Goal: Task Accomplishment & Management: Manage account settings

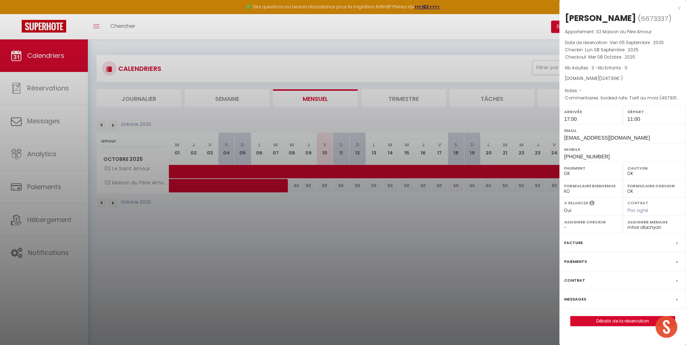
select select "0"
select select "7331"
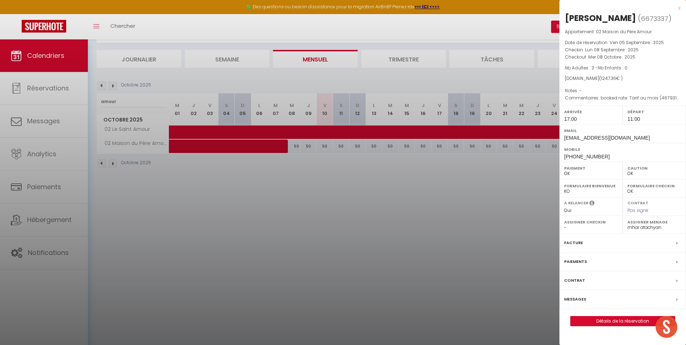
click at [124, 107] on div at bounding box center [343, 172] width 686 height 345
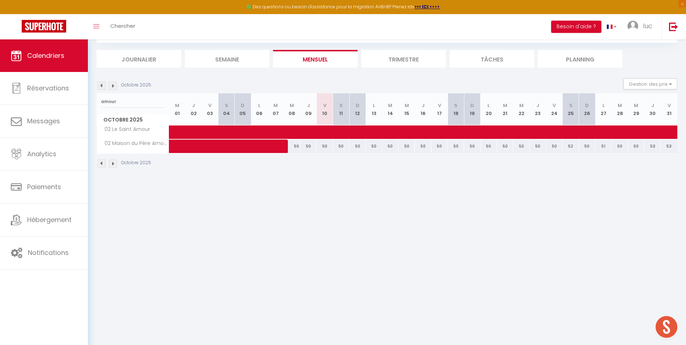
click at [123, 100] on body "🟢 Des questions ou besoin d'assistance pour la migration AirBnB? Prenez rdv >>>…" at bounding box center [343, 172] width 686 height 345
drag, startPoint x: 94, startPoint y: 95, endPoint x: 89, endPoint y: 94, distance: 4.9
click at [88, 95] on div "CALENDRIERS Filtrer par hébergement Secteur Annecy 39 Studio Alpin 39 La Parmel…" at bounding box center [387, 92] width 598 height 184
type input "on dirait"
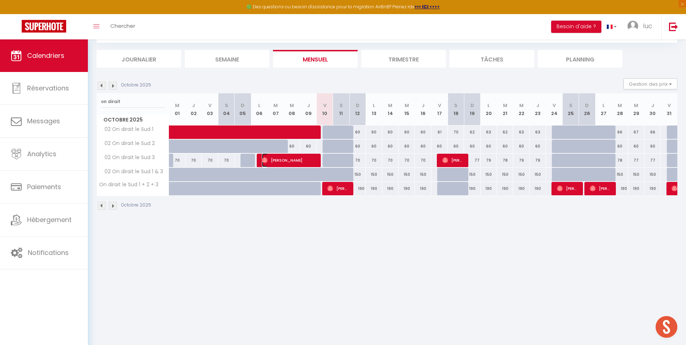
click at [297, 158] on span "[PERSON_NAME]" at bounding box center [289, 160] width 54 height 14
select select
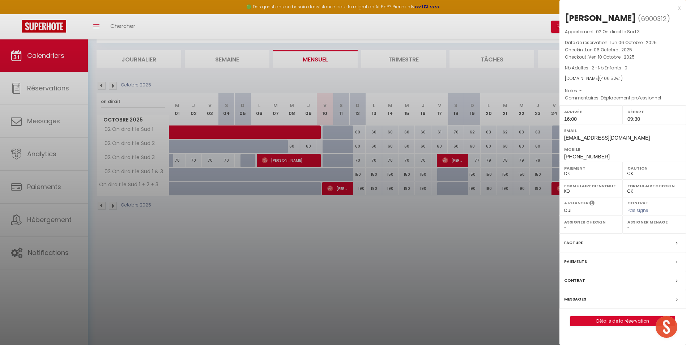
click at [130, 100] on div at bounding box center [343, 172] width 686 height 345
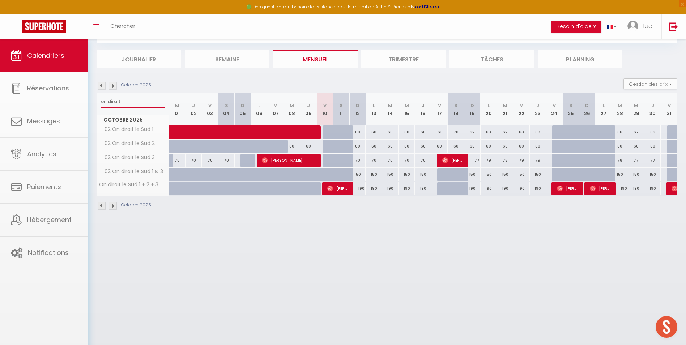
click at [130, 102] on input "on dirait" at bounding box center [133, 101] width 64 height 13
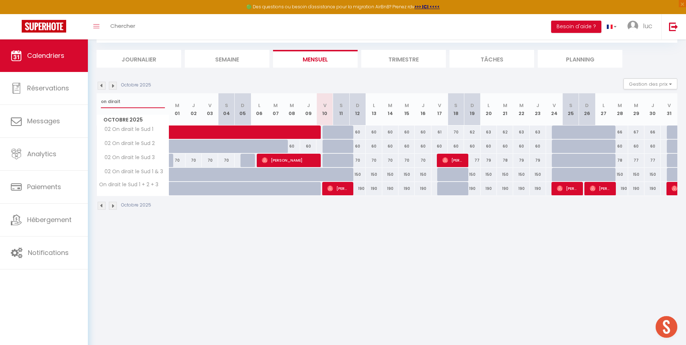
drag, startPoint x: 130, startPoint y: 102, endPoint x: 107, endPoint y: 102, distance: 23.1
click at [107, 102] on input "on dirait" at bounding box center [133, 101] width 64 height 13
type input "o"
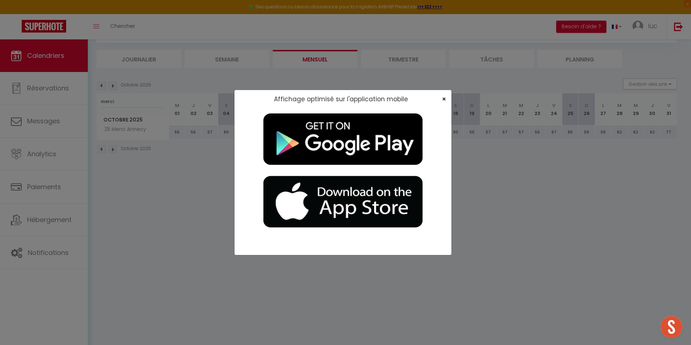
click at [446, 97] on div "×" at bounding box center [442, 98] width 18 height 7
click at [445, 97] on span "×" at bounding box center [444, 98] width 4 height 9
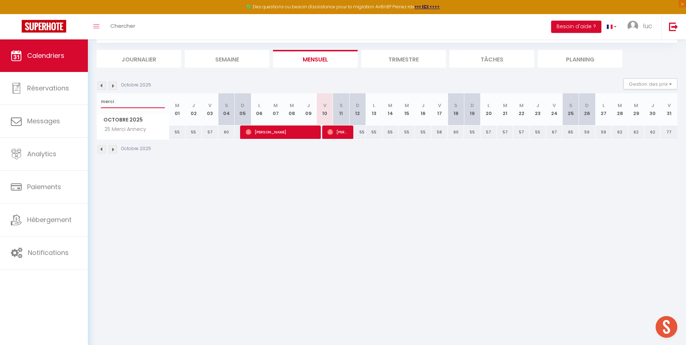
click at [141, 103] on input "merci" at bounding box center [133, 101] width 64 height 13
drag, startPoint x: 136, startPoint y: 103, endPoint x: 102, endPoint y: 103, distance: 34.3
click at [102, 103] on input "merci" at bounding box center [133, 101] width 64 height 13
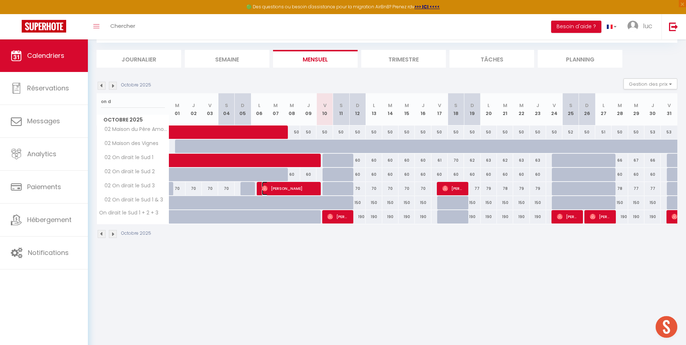
click at [301, 191] on span "[PERSON_NAME]" at bounding box center [289, 188] width 54 height 14
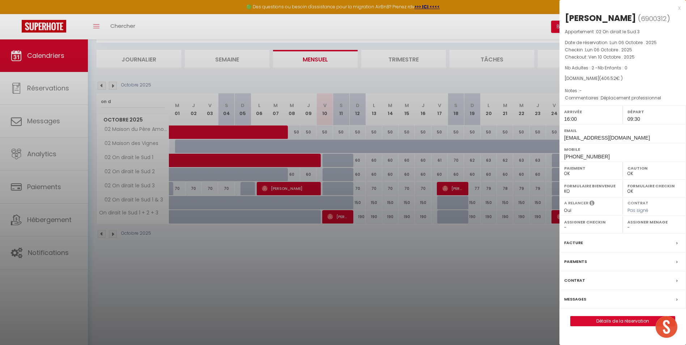
click at [412, 292] on div at bounding box center [343, 172] width 686 height 345
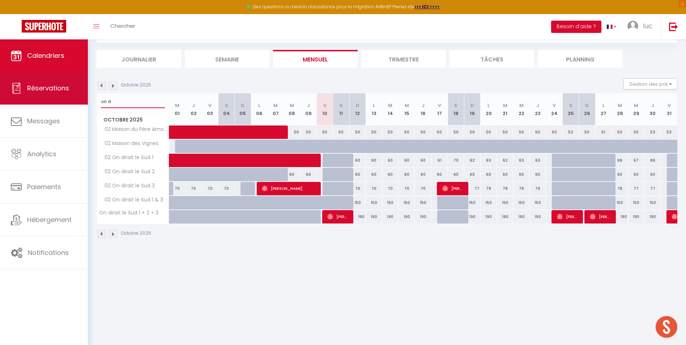
drag, startPoint x: 124, startPoint y: 98, endPoint x: 48, endPoint y: 99, distance: 76.3
click at [48, 99] on div "🟢 Des questions ou besoin d'assistance pour la migration AirBnB? Prenez rdv >>>…" at bounding box center [343, 127] width 686 height 254
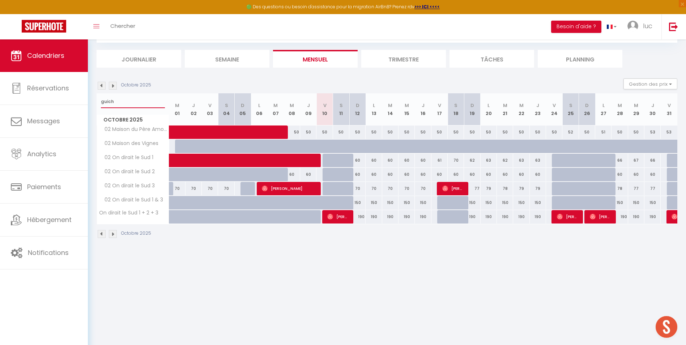
type input "guich"
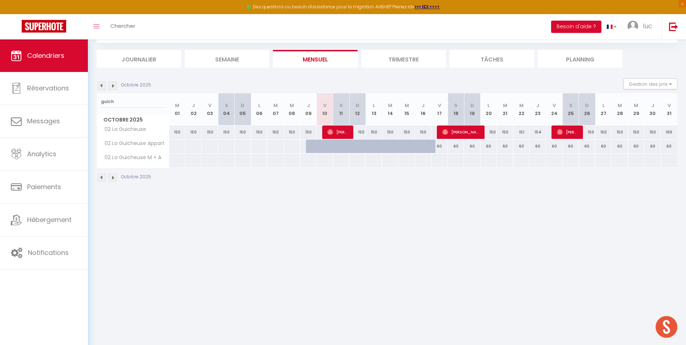
click at [439, 147] on div "60" at bounding box center [439, 146] width 16 height 13
type input "Ven 17 Octobre 2025"
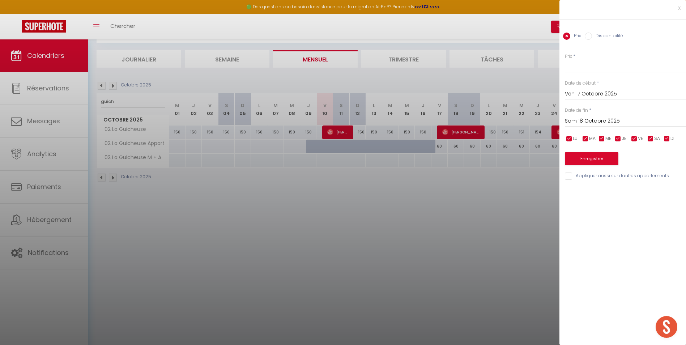
click at [608, 120] on input "Sam 18 Octobre 2025" at bounding box center [625, 120] width 121 height 9
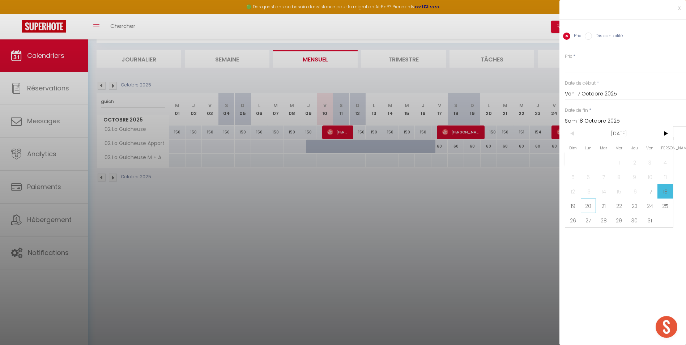
click at [591, 204] on span "20" at bounding box center [589, 205] width 16 height 14
type input "Lun 20 Octobre 2025"
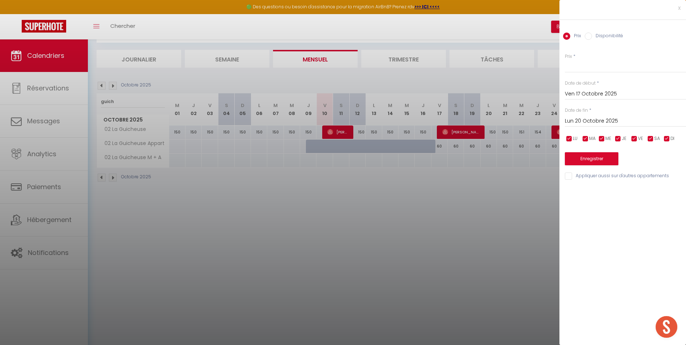
click at [605, 31] on div "Prix Disponibilité" at bounding box center [622, 32] width 127 height 24
click at [606, 32] on div "Prix Disponibilité" at bounding box center [622, 32] width 127 height 24
click at [606, 37] on label "Disponibilité" at bounding box center [607, 37] width 31 height 8
click at [592, 37] on input "Disponibilité" at bounding box center [588, 36] width 7 height 7
radio input "true"
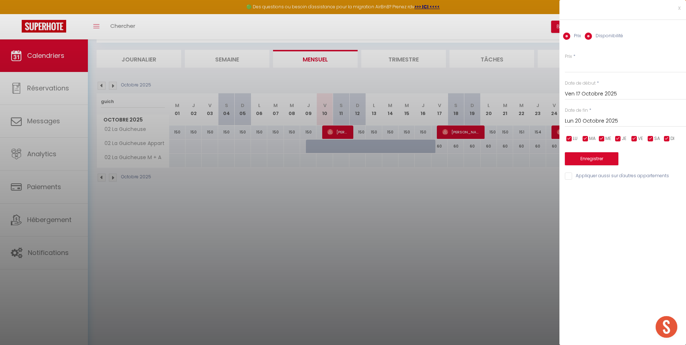
radio input "false"
click at [605, 36] on label "Disponibilité" at bounding box center [607, 37] width 31 height 8
click at [592, 36] on input "Disponibilité" at bounding box center [588, 36] width 7 height 7
click at [599, 70] on select "Disponible Indisponible" at bounding box center [625, 67] width 121 height 14
select select "0"
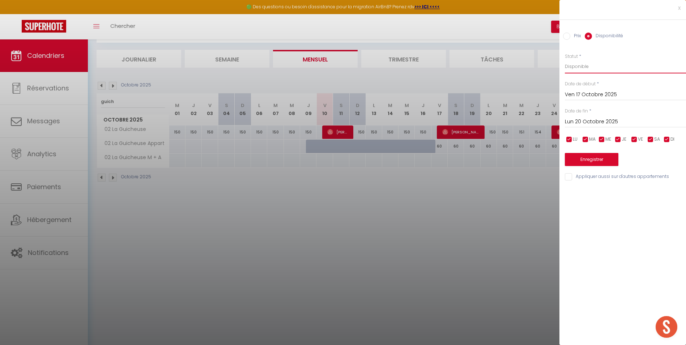
click at [565, 60] on select "Disponible Indisponible" at bounding box center [625, 67] width 121 height 14
click at [609, 164] on button "Enregistrer" at bounding box center [591, 159] width 53 height 13
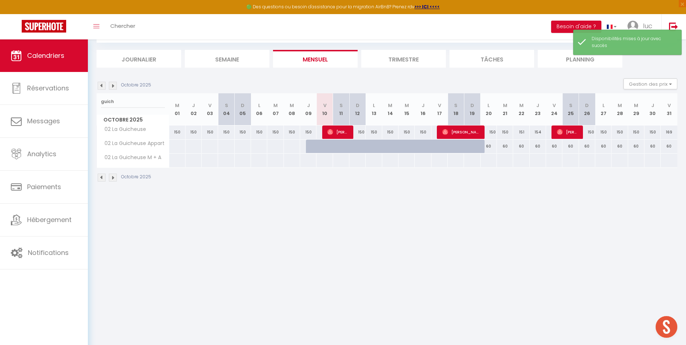
click at [552, 146] on div "60" at bounding box center [554, 146] width 16 height 13
select select "1"
type input "Ven 24 Octobre 2025"
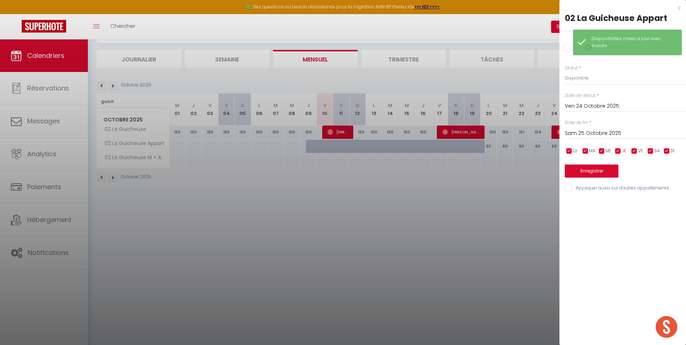
click at [589, 133] on input "Sam 25 Octobre 2025" at bounding box center [625, 133] width 121 height 9
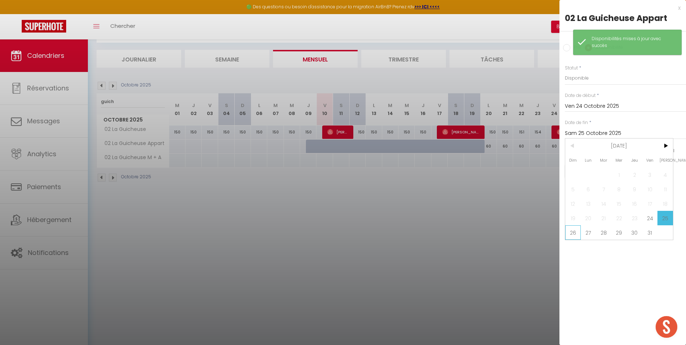
click at [571, 233] on span "26" at bounding box center [573, 232] width 16 height 14
type input "Dim 26 Octobre 2025"
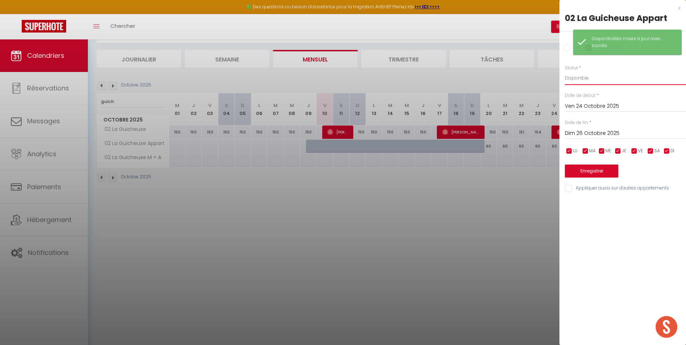
click at [584, 77] on select "Disponible Indisponible" at bounding box center [625, 78] width 121 height 14
select select "0"
click at [565, 71] on select "Disponible Indisponible" at bounding box center [625, 78] width 121 height 14
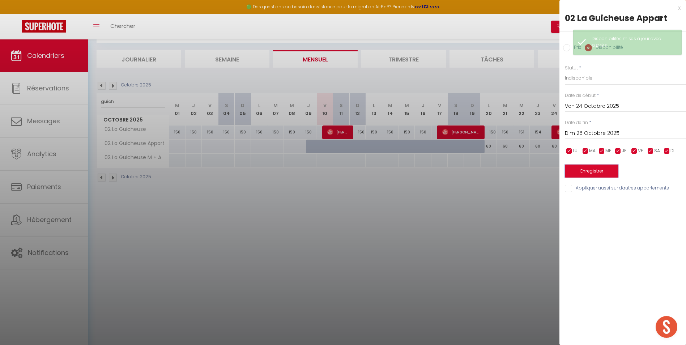
click at [604, 175] on button "Enregistrer" at bounding box center [591, 170] width 53 height 13
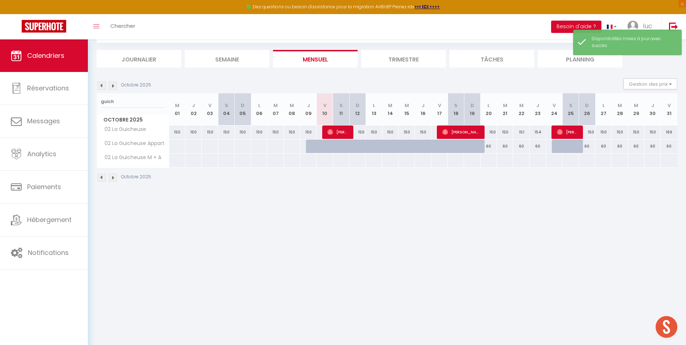
click at [425, 51] on li "Trimestre" at bounding box center [403, 59] width 85 height 18
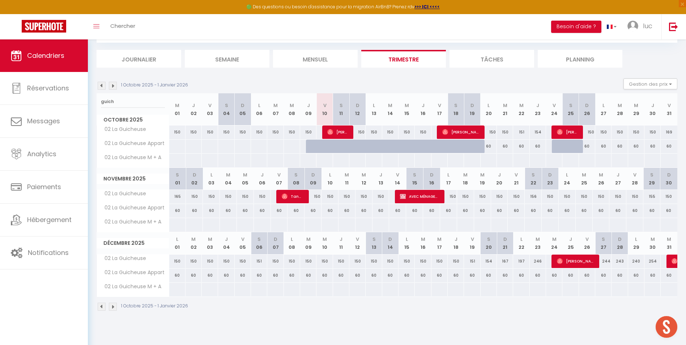
click at [281, 208] on div "60" at bounding box center [279, 210] width 17 height 13
select select "1"
type input "Ven 07 Novembre 2025"
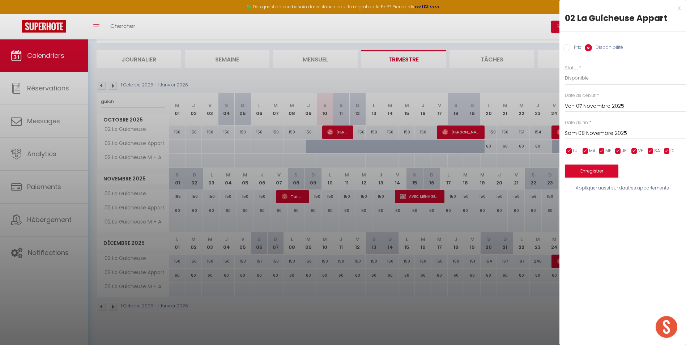
click at [583, 134] on input "Sam 08 Novembre 2025" at bounding box center [625, 133] width 121 height 9
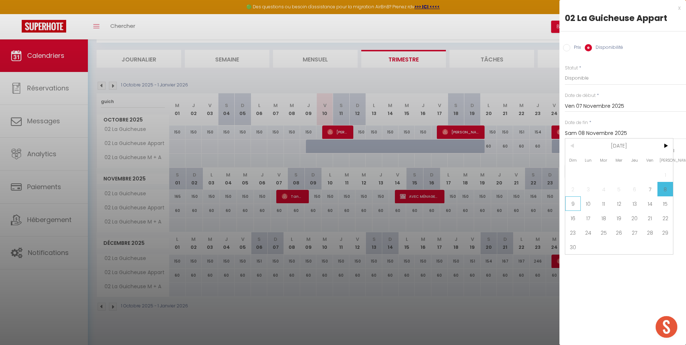
click at [571, 206] on span "9" at bounding box center [573, 203] width 16 height 14
type input "Dim 09 Novembre 2025"
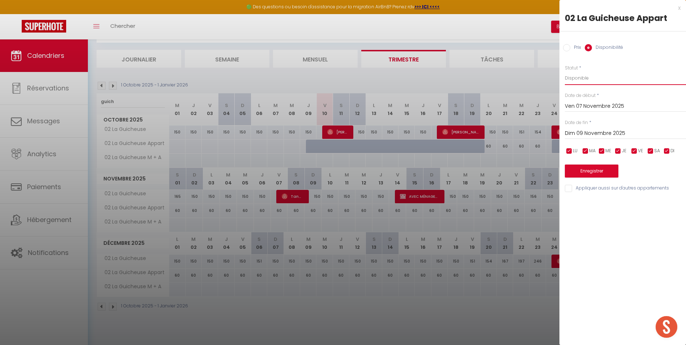
click at [596, 73] on select "Disponible Indisponible" at bounding box center [625, 78] width 121 height 14
select select "0"
click at [565, 71] on select "Disponible Indisponible" at bounding box center [625, 78] width 121 height 14
click at [611, 176] on button "Enregistrer" at bounding box center [591, 170] width 53 height 13
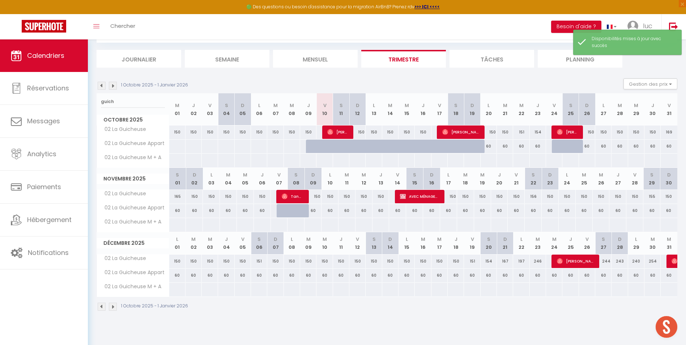
click at [401, 209] on div "60" at bounding box center [397, 210] width 17 height 13
select select "1"
type input "Ven 14 Novembre 2025"
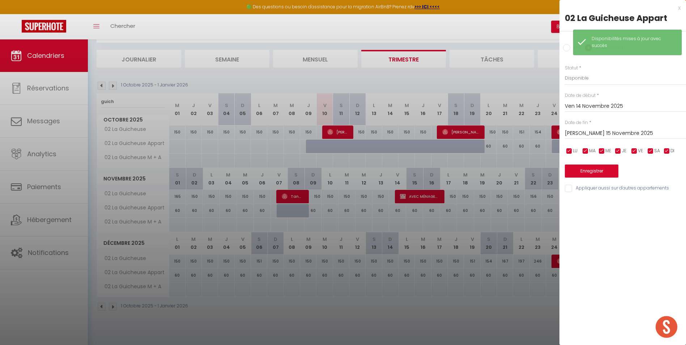
click at [601, 127] on div "[PERSON_NAME] 15 Novembre 2025 < [DATE] > Dim Lun Mar Mer Jeu Ven Sam 1 2 3 4 5…" at bounding box center [625, 132] width 121 height 13
click at [601, 131] on input "[PERSON_NAME] 15 Novembre 2025" at bounding box center [625, 133] width 121 height 9
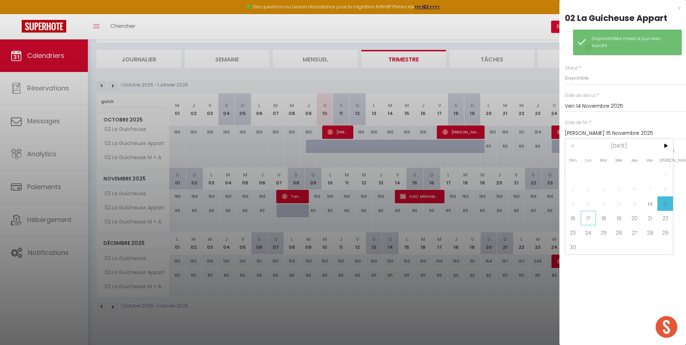
click at [585, 220] on span "17" at bounding box center [589, 218] width 16 height 14
type input "Lun 17 Novembre 2025"
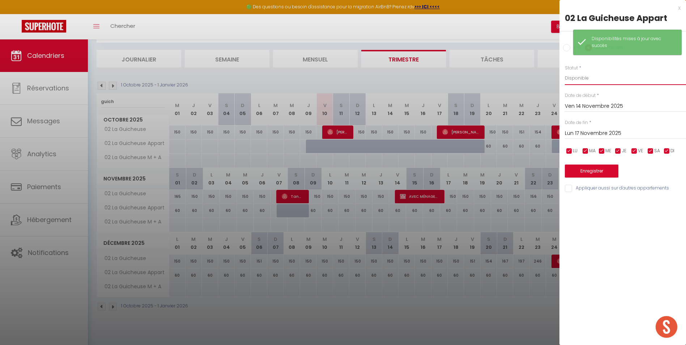
click at [589, 74] on select "Disponible Indisponible" at bounding box center [625, 78] width 121 height 14
select select "0"
click at [565, 71] on select "Disponible Indisponible" at bounding box center [625, 78] width 121 height 14
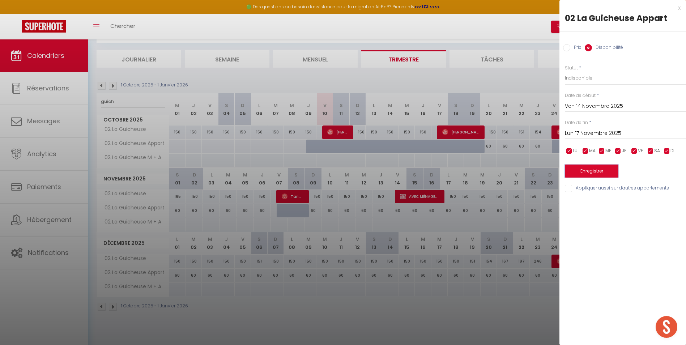
click at [599, 172] on button "Enregistrer" at bounding box center [591, 170] width 53 height 13
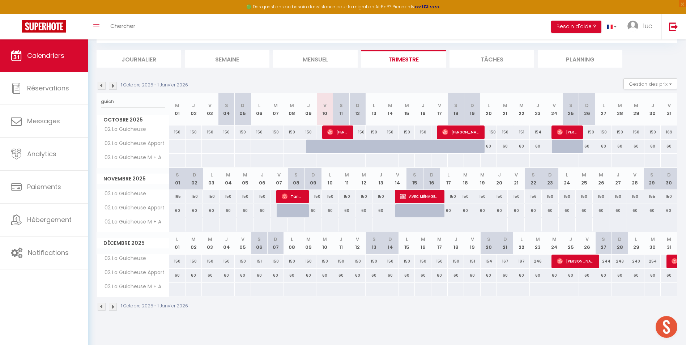
click at [559, 275] on div "60" at bounding box center [554, 275] width 16 height 13
select select "1"
type input "Mer 24 Décembre 2025"
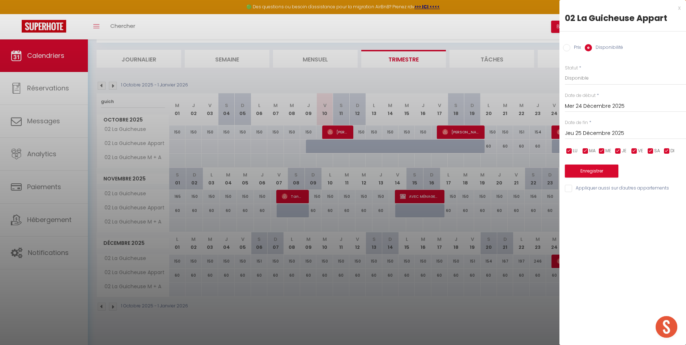
click at [600, 133] on input "Jeu 25 Décembre 2025" at bounding box center [625, 133] width 121 height 9
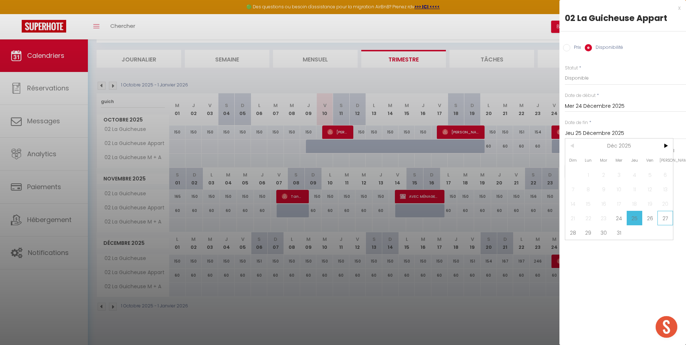
click at [658, 221] on span "27" at bounding box center [665, 218] width 16 height 14
type input "[PERSON_NAME] 27 Décembre 2025"
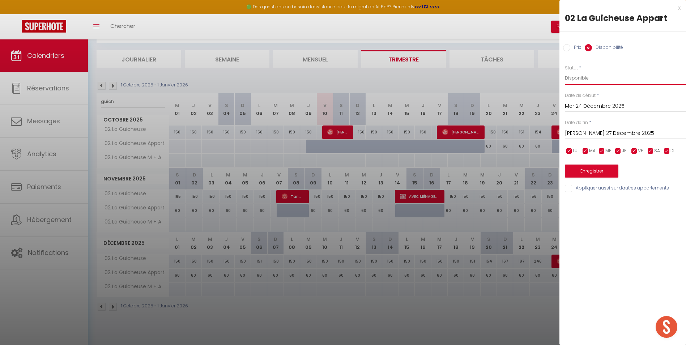
click at [607, 77] on select "Disponible Indisponible" at bounding box center [625, 78] width 121 height 14
select select "0"
click at [565, 71] on select "Disponible Indisponible" at bounding box center [625, 78] width 121 height 14
click at [606, 170] on button "Enregistrer" at bounding box center [591, 170] width 53 height 13
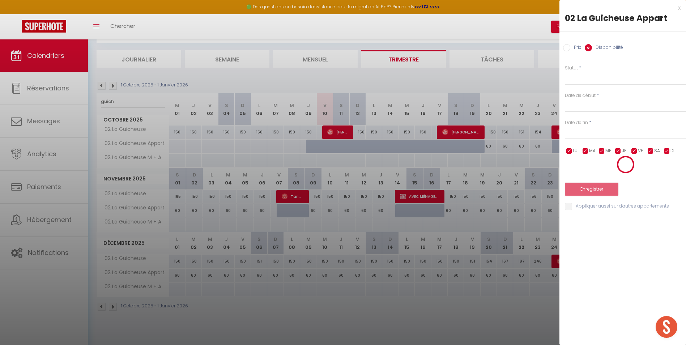
select select "0"
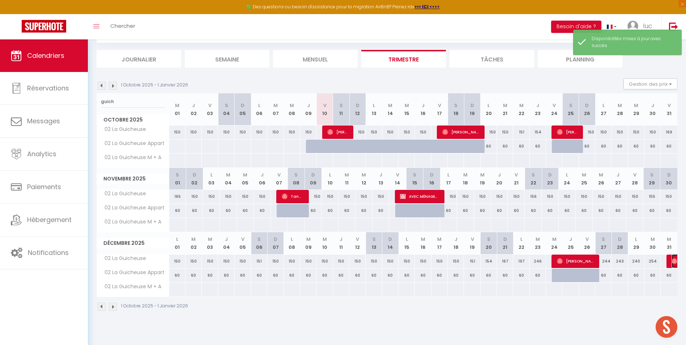
click at [675, 260] on img at bounding box center [674, 261] width 6 height 6
select select "14978"
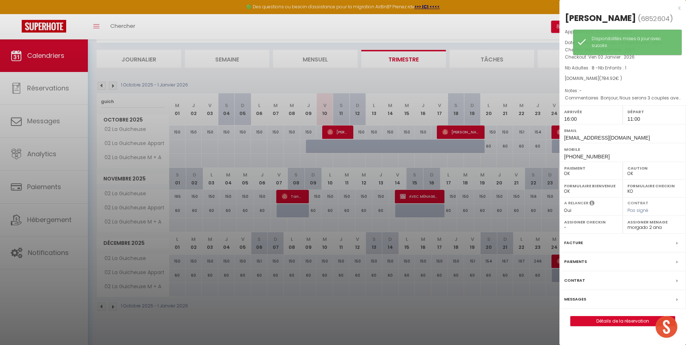
click at [499, 307] on div at bounding box center [343, 172] width 686 height 345
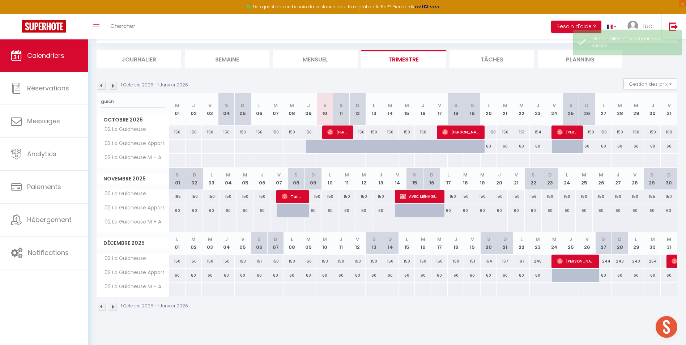
click at [665, 278] on div "60" at bounding box center [668, 275] width 17 height 13
select select "1"
type input "Mer 31 Décembre 2025"
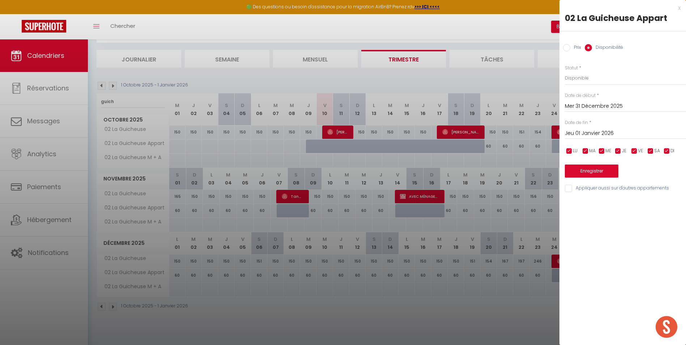
click at [611, 130] on input "Jeu 01 Janvier 2026" at bounding box center [625, 133] width 121 height 9
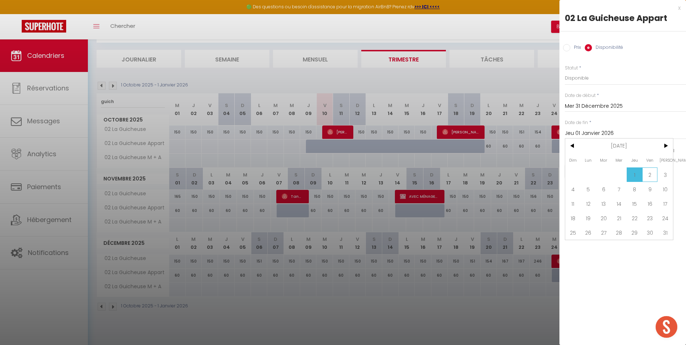
click at [648, 178] on span "2" at bounding box center [650, 174] width 16 height 14
type input "Ven 02 Janvier 2026"
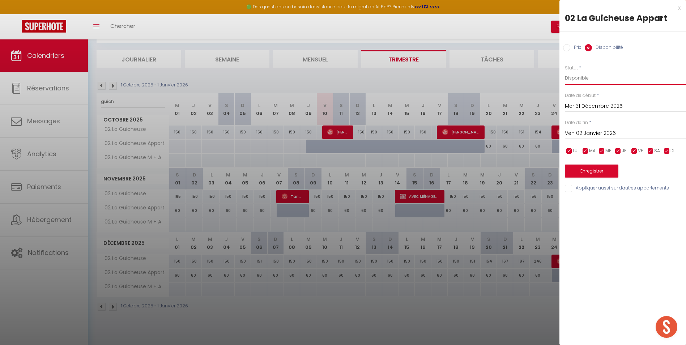
click at [593, 74] on select "Disponible Indisponible" at bounding box center [625, 78] width 121 height 14
select select "0"
click at [565, 71] on select "Disponible Indisponible" at bounding box center [625, 78] width 121 height 14
click at [606, 168] on button "Enregistrer" at bounding box center [591, 170] width 53 height 13
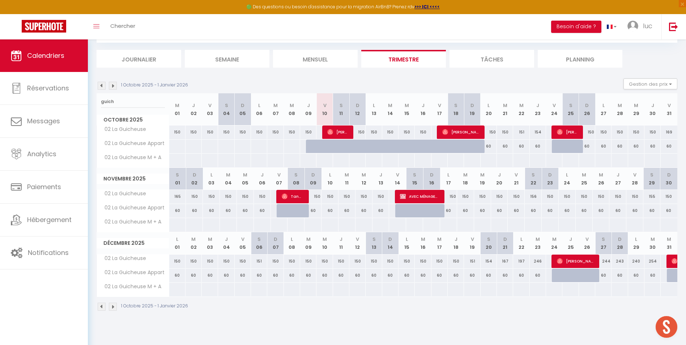
click at [115, 86] on img at bounding box center [113, 86] width 8 height 8
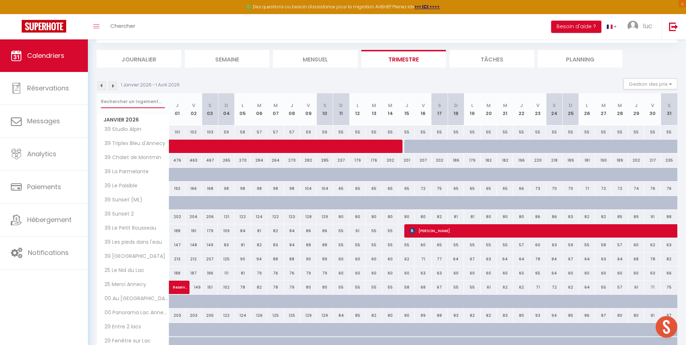
click at [114, 107] on input "text" at bounding box center [133, 101] width 64 height 13
type input "guich"
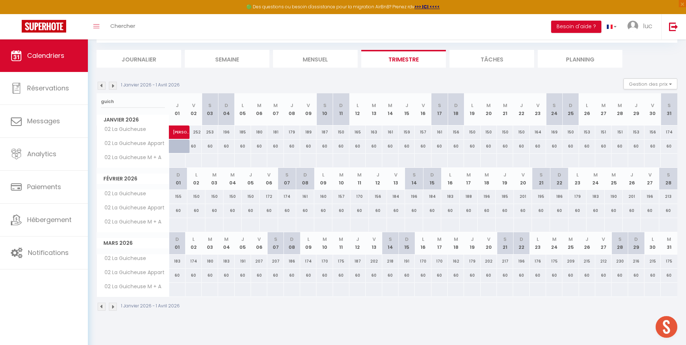
click at [114, 87] on img at bounding box center [113, 86] width 8 height 8
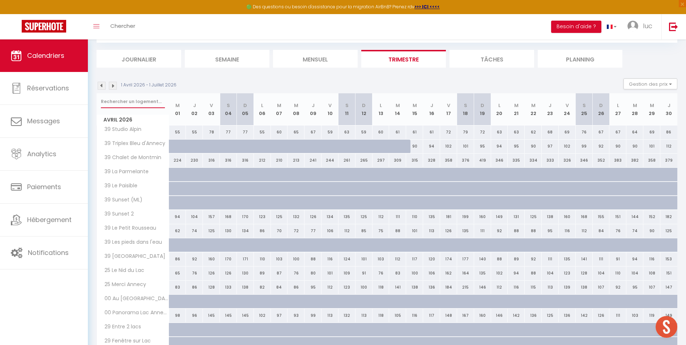
click at [118, 103] on input "text" at bounding box center [133, 101] width 64 height 13
type input "guich"
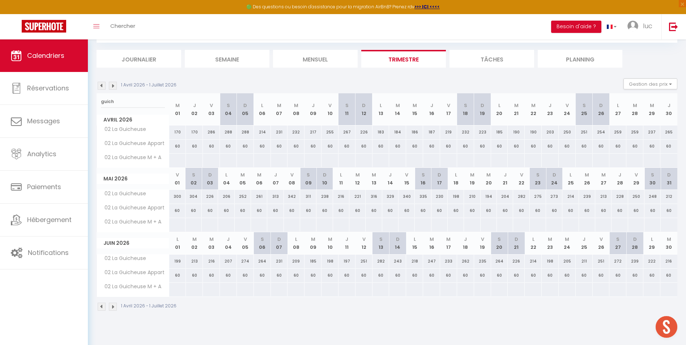
click at [114, 91] on div "1 Avril 2026 - 1 Juillet 2026 Gestion des prix Nb Nuits minimum Règles Disponib…" at bounding box center [387, 85] width 581 height 15
click at [114, 83] on img at bounding box center [113, 86] width 8 height 8
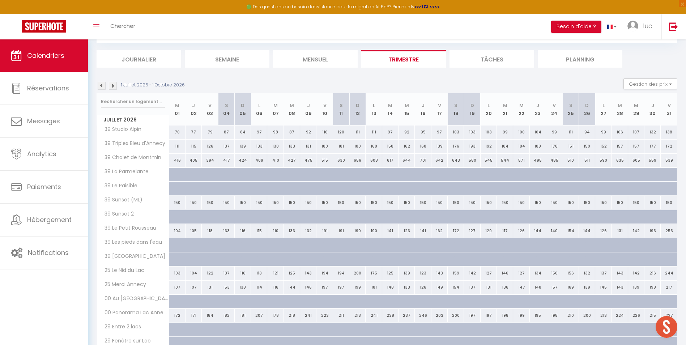
click at [129, 98] on input "text" at bounding box center [133, 101] width 64 height 13
type input "guich"
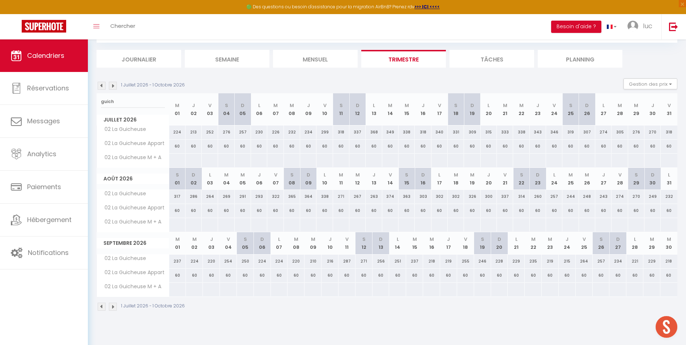
click at [112, 88] on img at bounding box center [113, 86] width 8 height 8
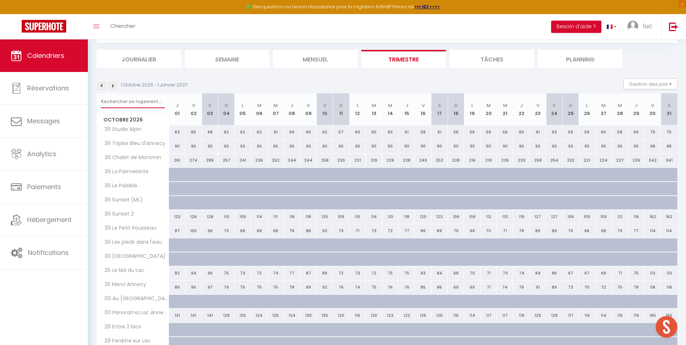
click at [129, 107] on input "text" at bounding box center [133, 101] width 64 height 13
type input "guich"
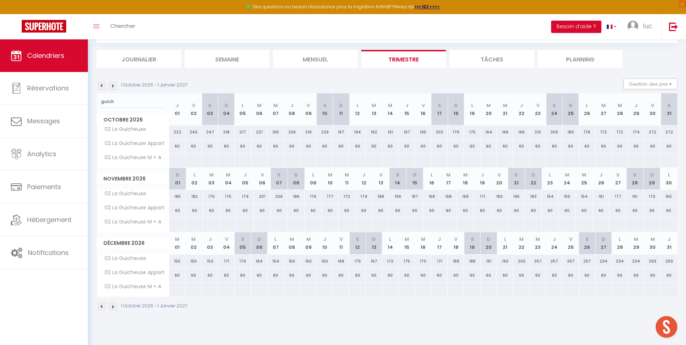
click at [404, 59] on li "Trimestre" at bounding box center [403, 59] width 85 height 18
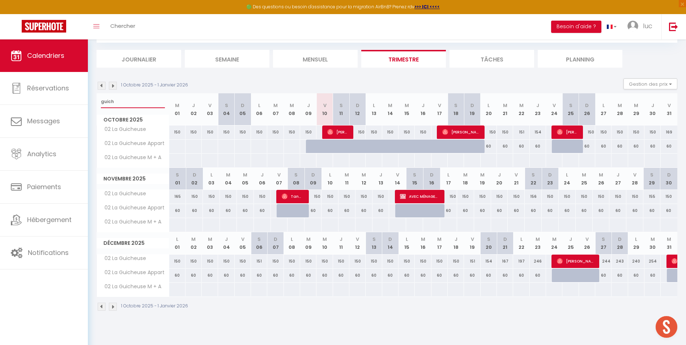
drag, startPoint x: 102, startPoint y: 101, endPoint x: 98, endPoint y: 103, distance: 4.6
click at [98, 103] on div "guich" at bounding box center [133, 101] width 72 height 17
type input "on dir"
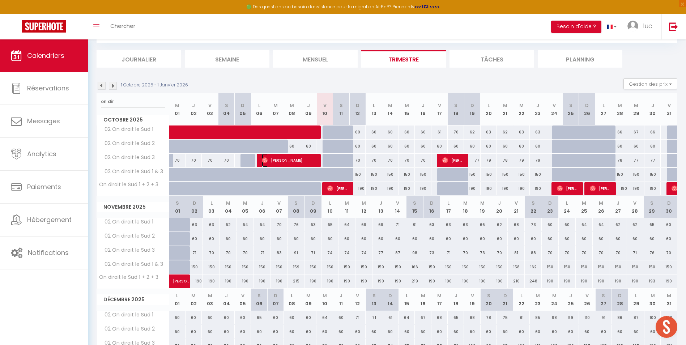
drag, startPoint x: 287, startPoint y: 161, endPoint x: 294, endPoint y: 162, distance: 6.5
click at [287, 161] on span "[PERSON_NAME]" at bounding box center [289, 160] width 54 height 14
select select
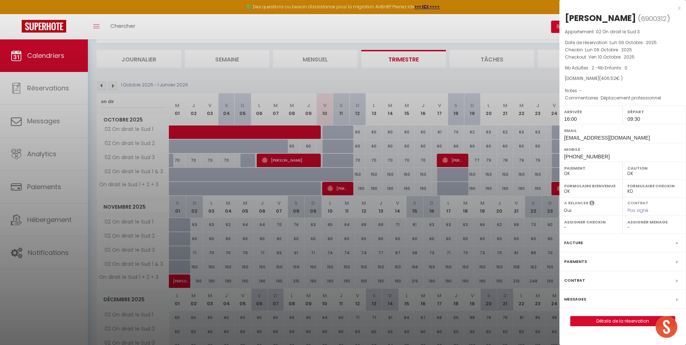
click at [255, 161] on div at bounding box center [343, 172] width 686 height 345
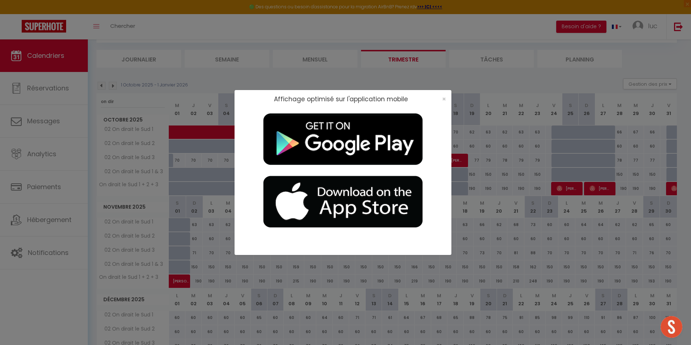
drag, startPoint x: 120, startPoint y: 90, endPoint x: 130, endPoint y: 102, distance: 15.9
click at [120, 90] on div "Affichage optimisé sur l'application mobile ×" at bounding box center [345, 172] width 691 height 345
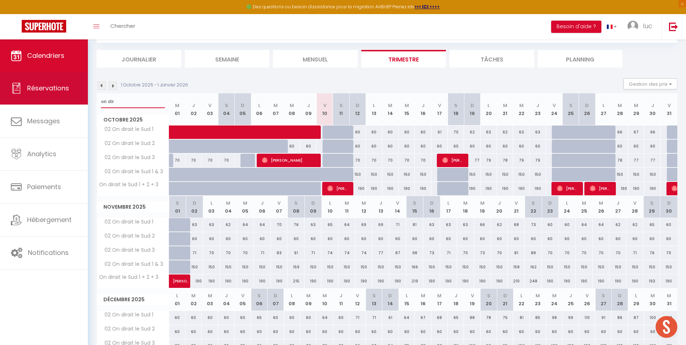
drag, startPoint x: 131, startPoint y: 103, endPoint x: 77, endPoint y: 99, distance: 54.4
click at [81, 100] on div "🟢 Des questions ou besoin d'assistance pour la migration AirBnB? Prenez rdv >>>…" at bounding box center [343, 205] width 686 height 411
type input "epino"
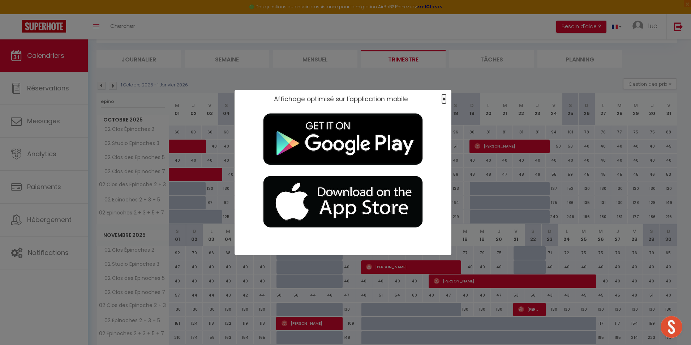
click at [444, 98] on span "×" at bounding box center [444, 98] width 4 height 9
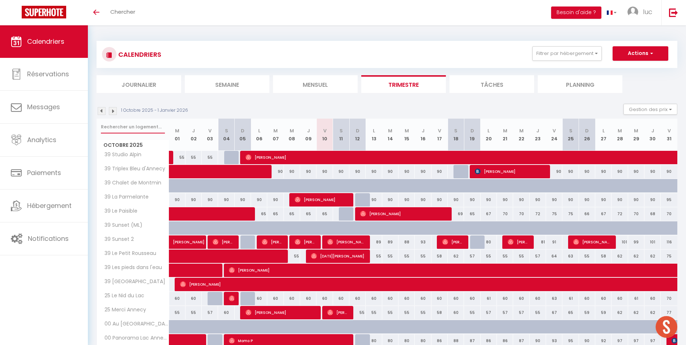
click at [140, 129] on input "text" at bounding box center [133, 126] width 64 height 13
type input "epin"
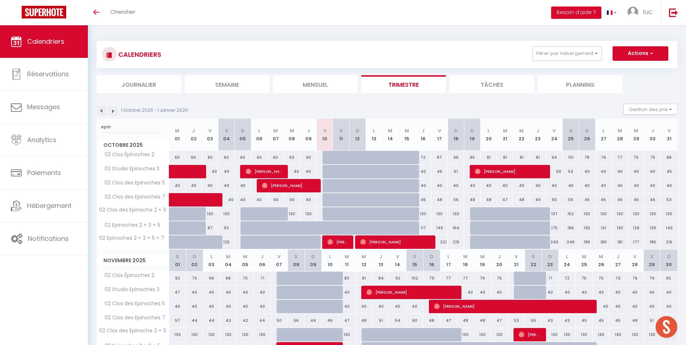
click at [421, 227] on div "117" at bounding box center [423, 227] width 16 height 13
type input "117"
select select "1"
type input "Jeu 16 Octobre 2025"
type input "Ven 17 Octobre 2025"
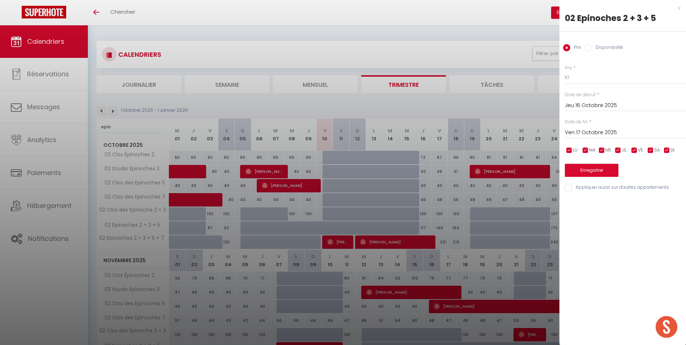
click at [585, 104] on input "Jeu 16 Octobre 2025" at bounding box center [625, 105] width 121 height 9
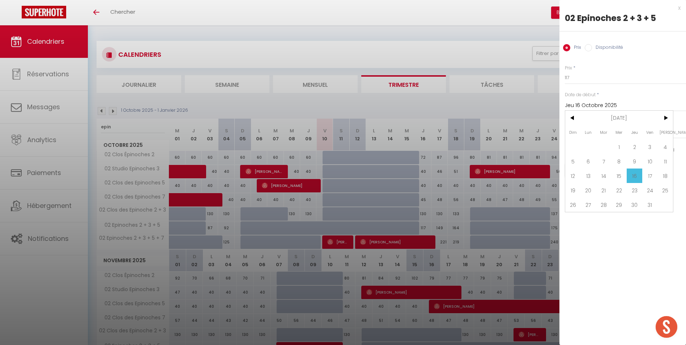
drag, startPoint x: 621, startPoint y: 175, endPoint x: 626, endPoint y: 175, distance: 4.7
click at [621, 175] on span "15" at bounding box center [619, 175] width 16 height 14
type input "Mer 15 Octobre 2025"
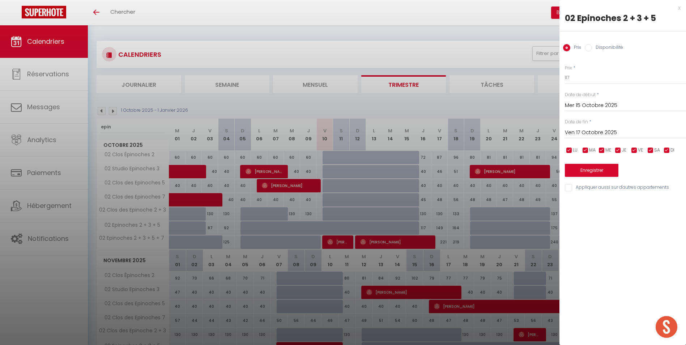
click at [616, 131] on input "Ven 17 Octobre 2025" at bounding box center [625, 132] width 121 height 9
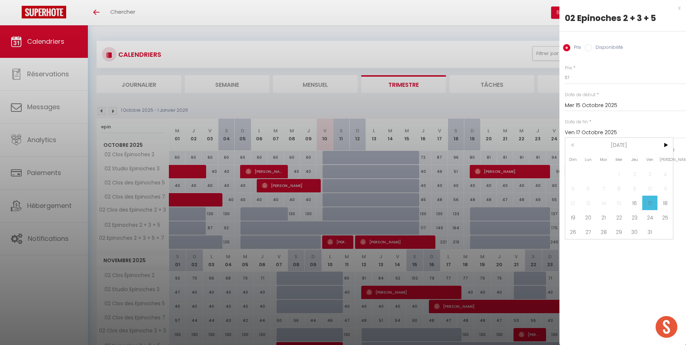
click at [616, 131] on input "Ven 17 Octobre 2025" at bounding box center [625, 132] width 121 height 9
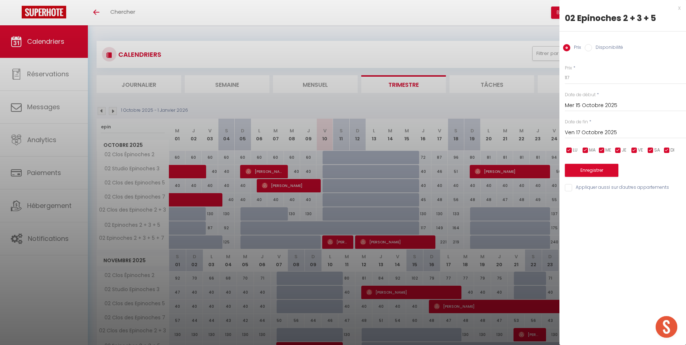
drag, startPoint x: 616, startPoint y: 131, endPoint x: 606, endPoint y: 48, distance: 84.1
click at [606, 48] on label "Disponibilité" at bounding box center [607, 48] width 31 height 8
click at [592, 48] on input "Disponibilité" at bounding box center [588, 47] width 7 height 7
radio input "true"
radio input "false"
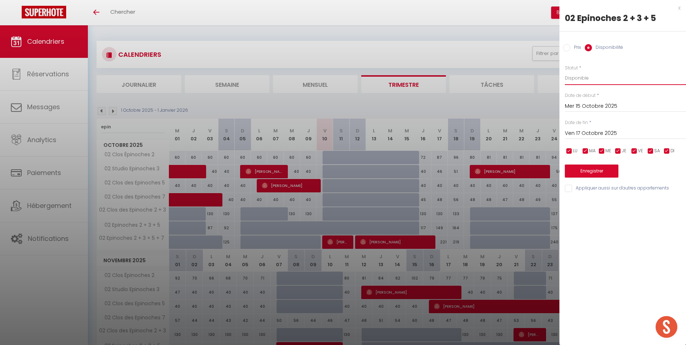
click at [601, 76] on select "Disponible Indisponible" at bounding box center [625, 78] width 121 height 14
select select "0"
click at [565, 71] on select "Disponible Indisponible" at bounding box center [625, 78] width 121 height 14
click at [607, 175] on button "Enregistrer" at bounding box center [591, 170] width 53 height 13
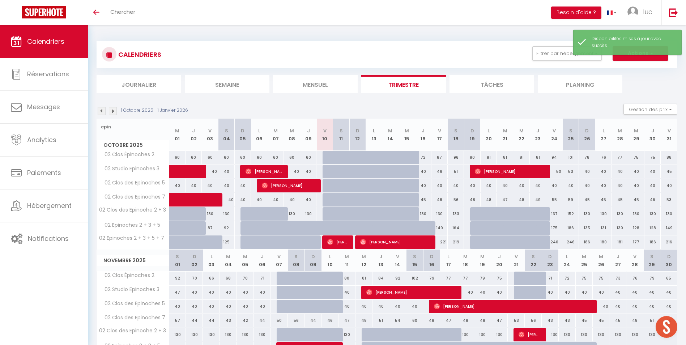
click at [423, 213] on div "130" at bounding box center [423, 213] width 16 height 13
select select "1"
type input "Jeu 16 Octobre 2025"
type input "Ven 17 Octobre 2025"
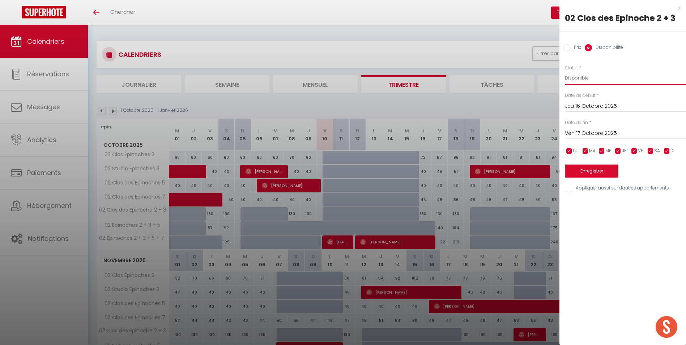
click at [604, 73] on select "Disponible Indisponible" at bounding box center [625, 78] width 121 height 14
select select "0"
click at [565, 71] on select "Disponible Indisponible" at bounding box center [625, 78] width 121 height 14
click at [610, 170] on button "Enregistrer" at bounding box center [591, 170] width 53 height 13
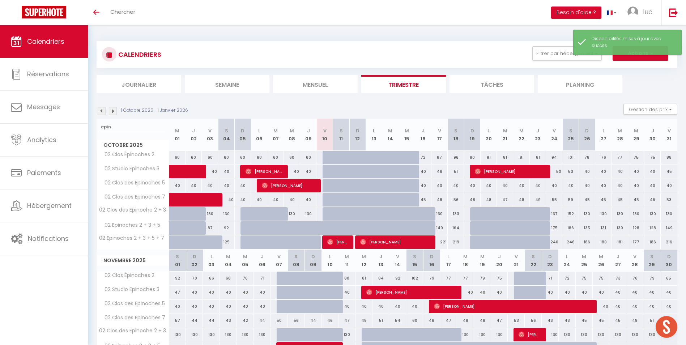
click at [425, 200] on div "45" at bounding box center [423, 199] width 16 height 13
select select "1"
type input "Jeu 16 Octobre 2025"
type input "Ven 17 Octobre 2025"
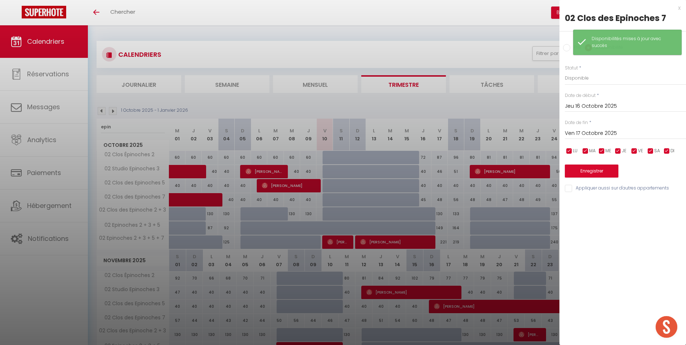
click at [590, 134] on input "Ven 17 Octobre 2025" at bounding box center [625, 133] width 121 height 9
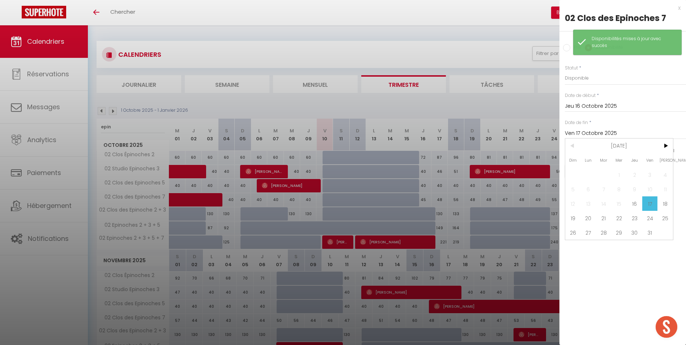
click at [589, 134] on input "Ven 17 Octobre 2025" at bounding box center [625, 133] width 121 height 9
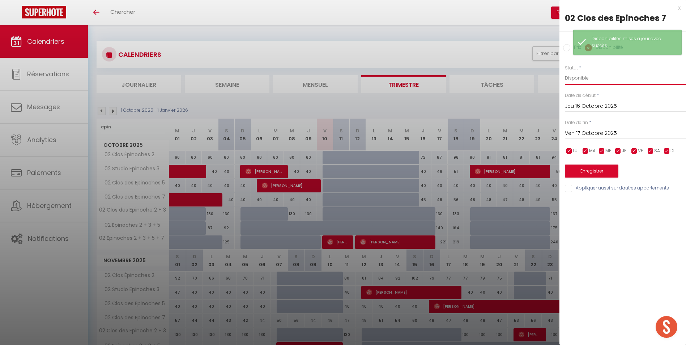
click at [588, 75] on select "Disponible Indisponible" at bounding box center [625, 78] width 121 height 14
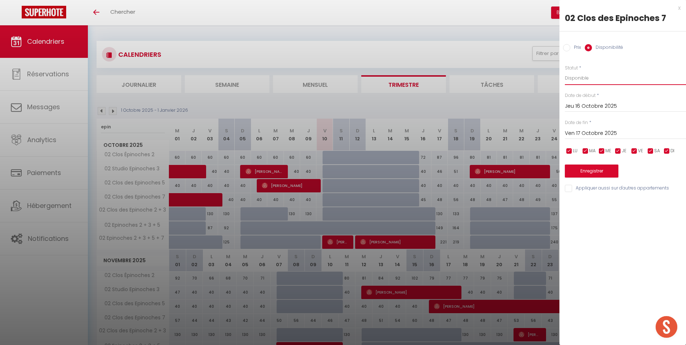
select select "0"
click at [565, 71] on select "Disponible Indisponible" at bounding box center [625, 78] width 121 height 14
click at [595, 167] on button "Enregistrer" at bounding box center [591, 170] width 53 height 13
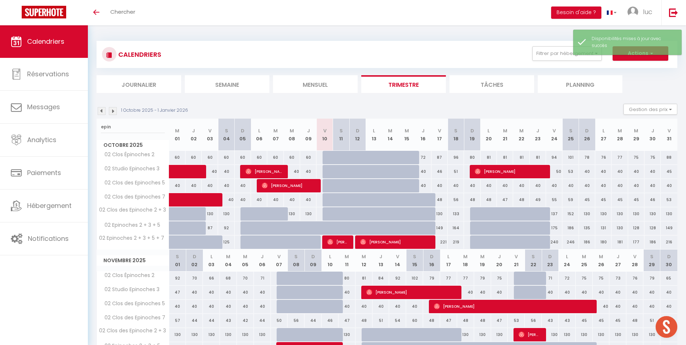
click at [428, 184] on div "40" at bounding box center [423, 185] width 16 height 13
select select "1"
type input "Jeu 16 Octobre 2025"
type input "Ven 17 Octobre 2025"
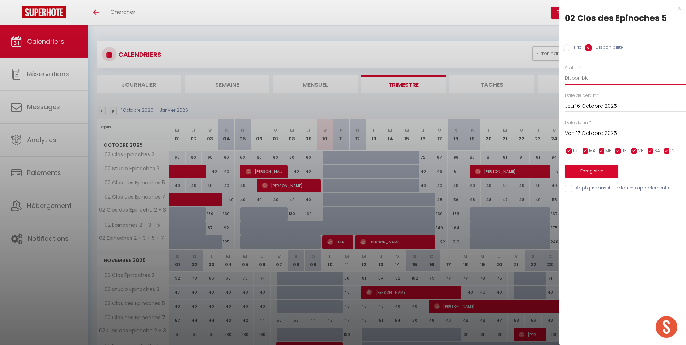
click at [594, 78] on select "Disponible Indisponible" at bounding box center [625, 78] width 121 height 14
select select "0"
click at [565, 71] on select "Disponible Indisponible" at bounding box center [625, 78] width 121 height 14
click at [612, 166] on button "Enregistrer" at bounding box center [591, 170] width 53 height 13
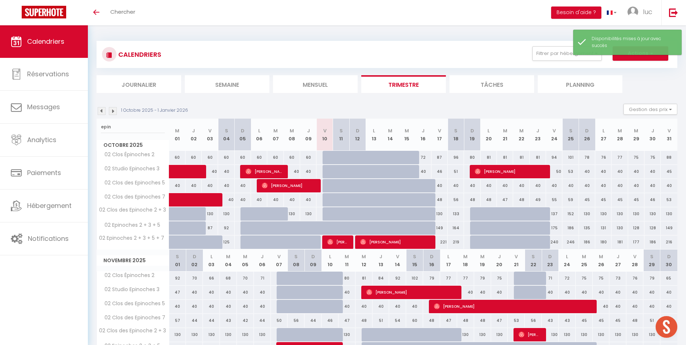
click at [425, 171] on div "40" at bounding box center [423, 171] width 16 height 13
select select "1"
type input "Jeu 16 Octobre 2025"
type input "Ven 17 Octobre 2025"
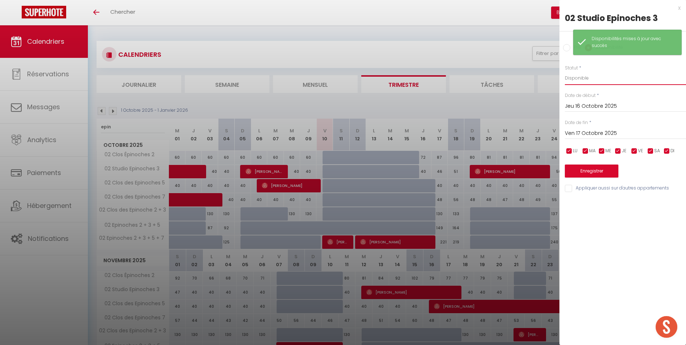
drag, startPoint x: 626, startPoint y: 80, endPoint x: 622, endPoint y: 86, distance: 7.5
click at [626, 80] on select "Disponible Indisponible" at bounding box center [625, 78] width 121 height 14
select select "0"
click at [565, 71] on select "Disponible Indisponible" at bounding box center [625, 78] width 121 height 14
click at [595, 168] on button "Enregistrer" at bounding box center [591, 170] width 53 height 13
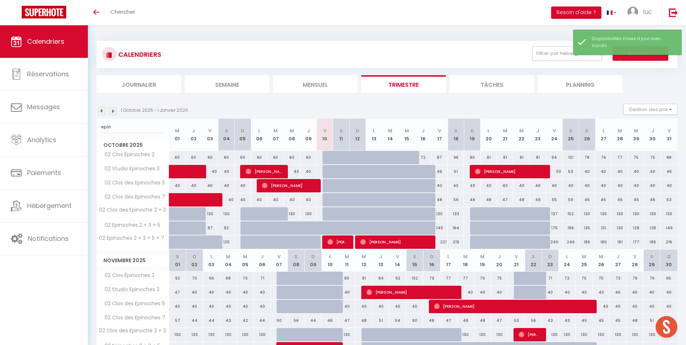
click at [427, 156] on div "72" at bounding box center [423, 157] width 16 height 13
select select "1"
type input "Jeu 16 Octobre 2025"
type input "Ven 17 Octobre 2025"
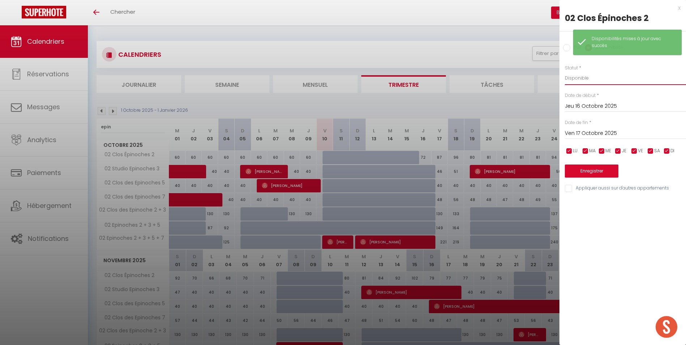
click at [590, 78] on select "Disponible Indisponible" at bounding box center [625, 78] width 121 height 14
select select "0"
click at [565, 71] on select "Disponible Indisponible" at bounding box center [625, 78] width 121 height 14
click at [592, 171] on button "Enregistrer" at bounding box center [591, 170] width 53 height 13
